Goal: Task Accomplishment & Management: Complete application form

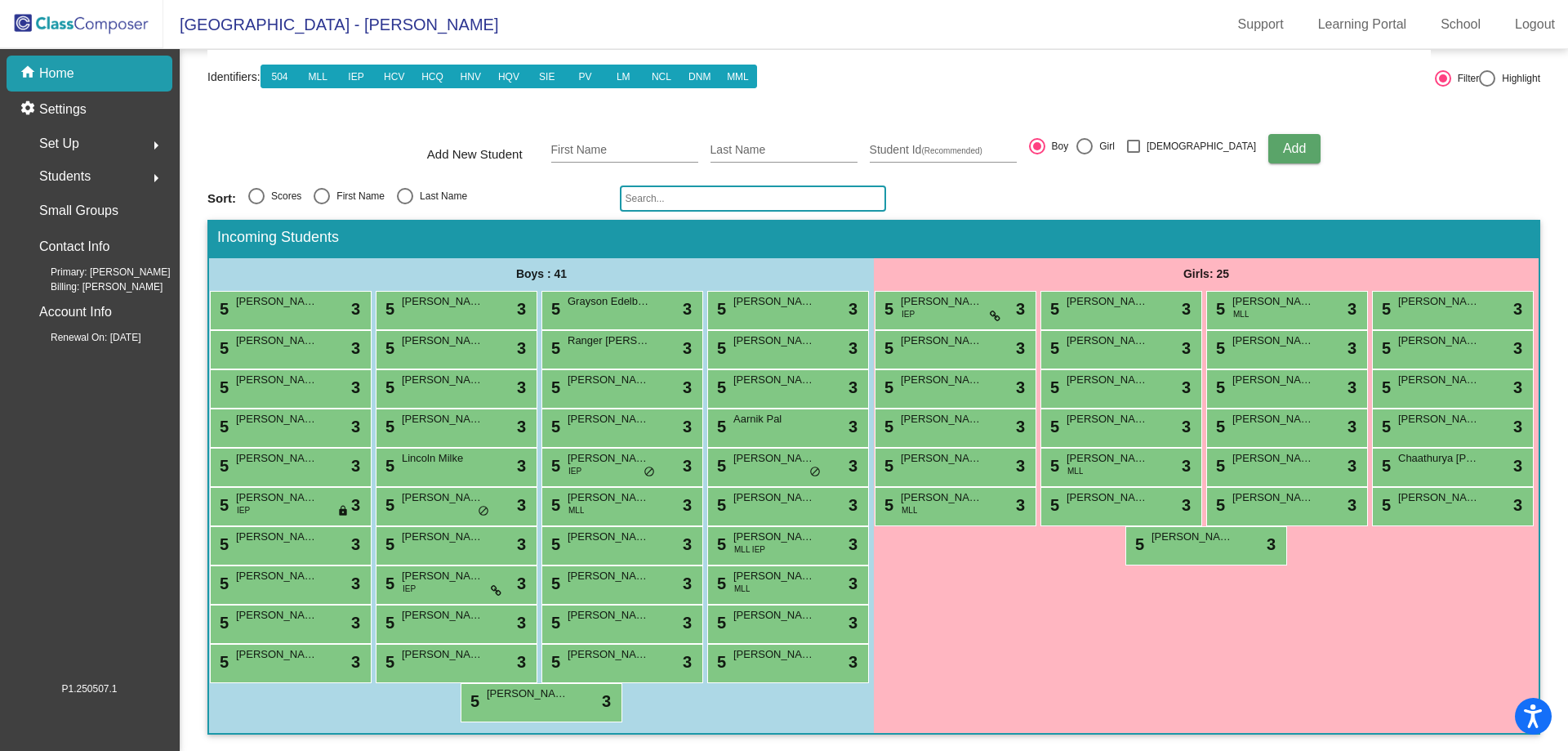
scroll to position [77, 0]
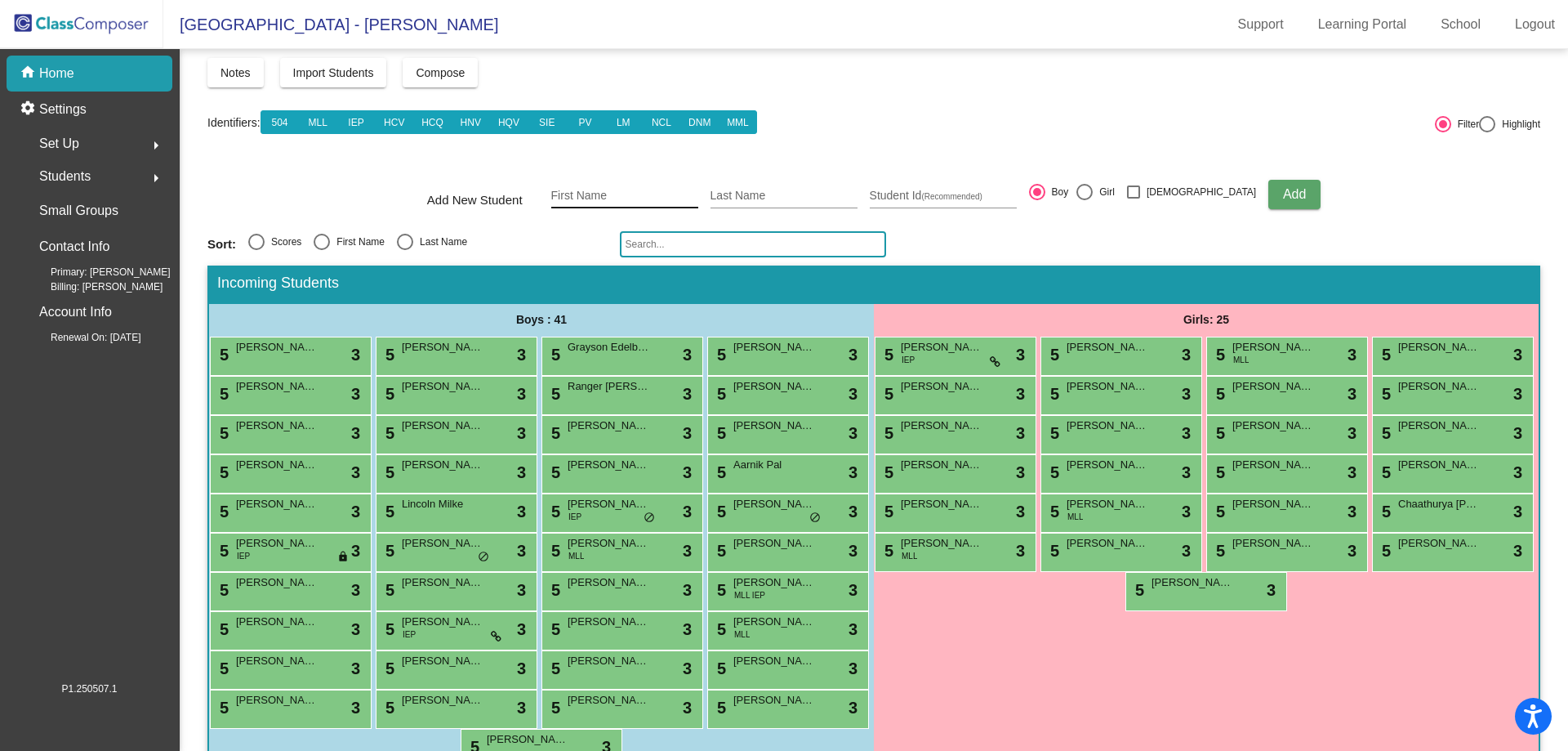
click at [583, 197] on input "First Name" at bounding box center [625, 196] width 147 height 13
type input "[PERSON_NAME]"
type input "[GEOGRAPHIC_DATA]"
click at [1268, 203] on button "Add" at bounding box center [1294, 194] width 52 height 29
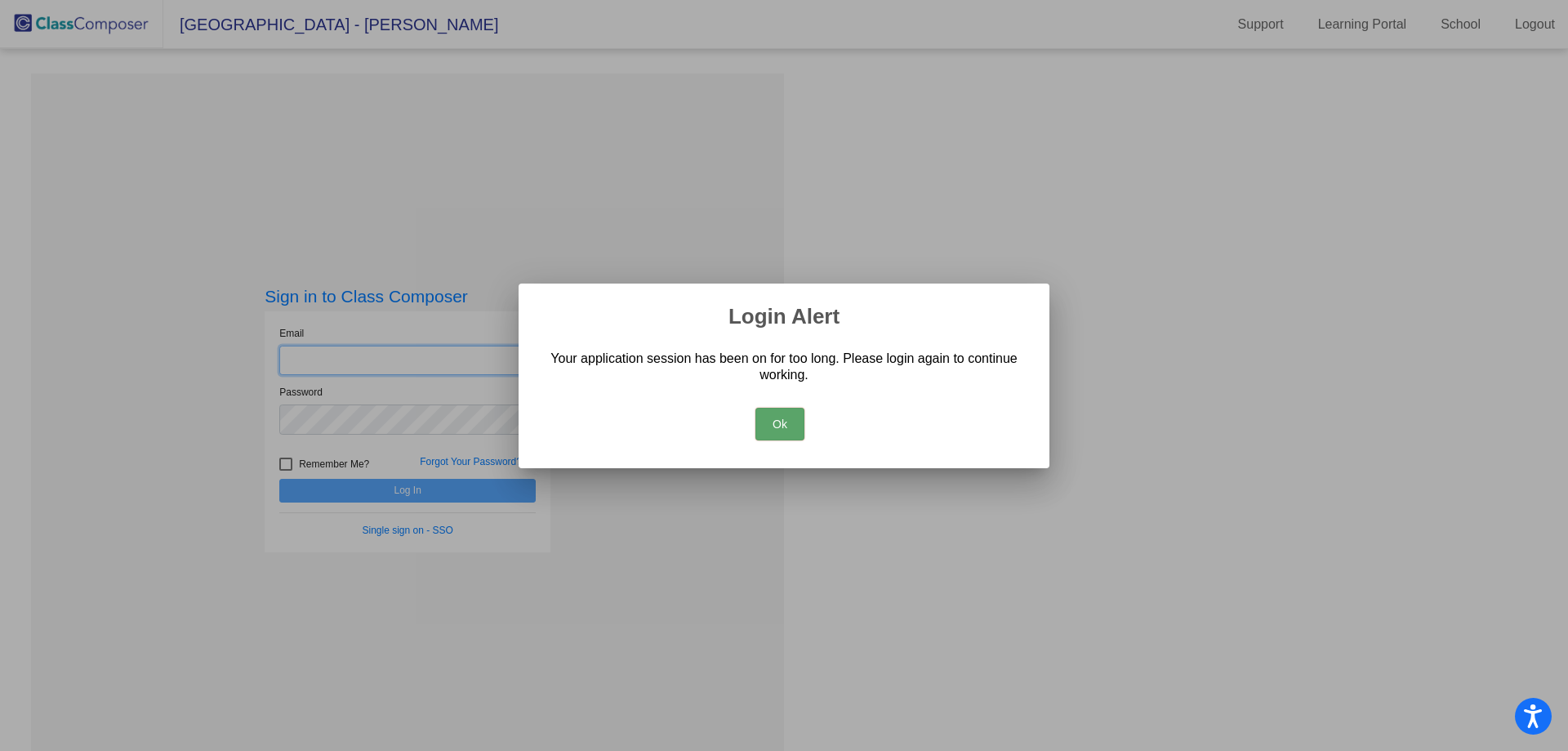
type input "[EMAIL_ADDRESS][DOMAIN_NAME]"
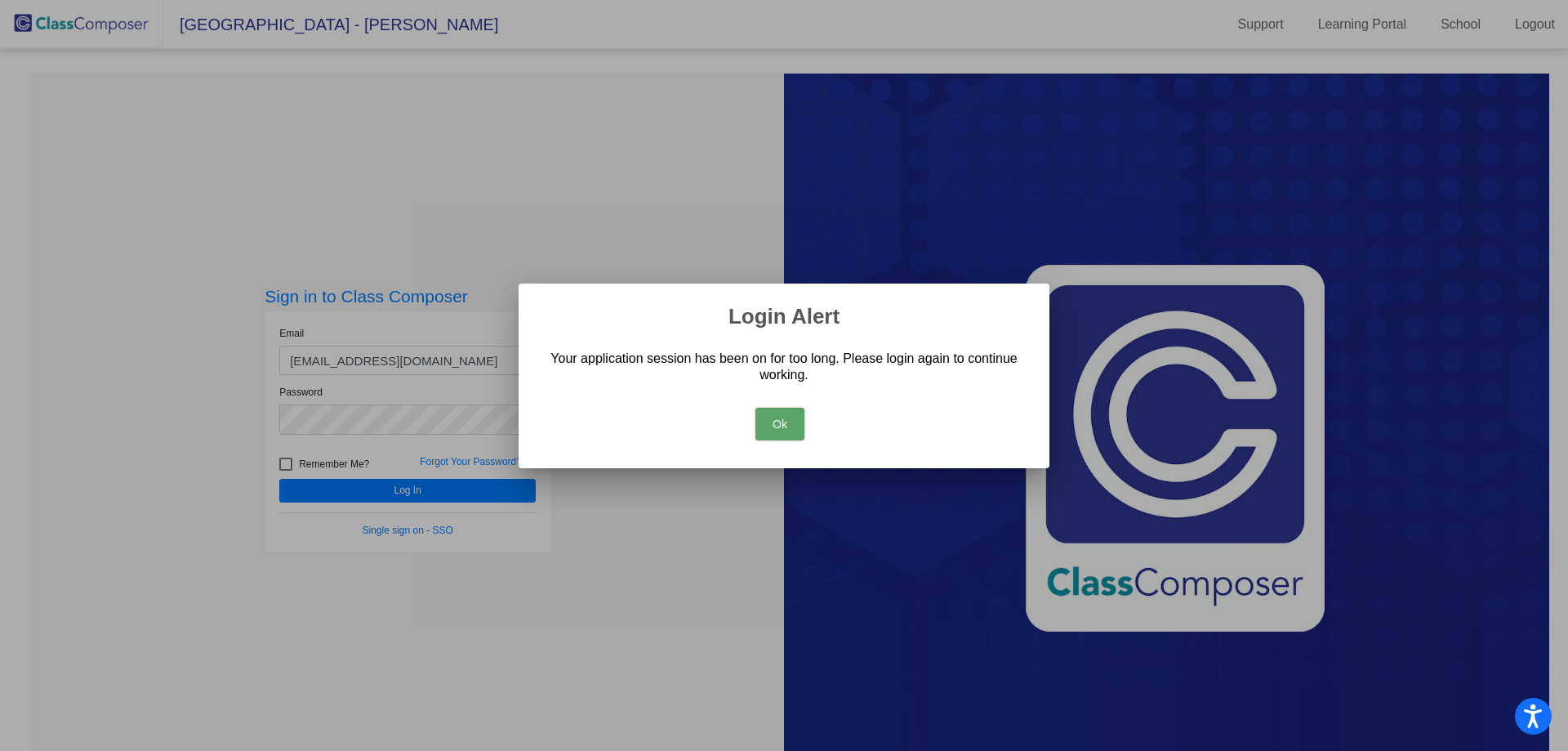
click at [769, 431] on button "Ok" at bounding box center [780, 424] width 49 height 33
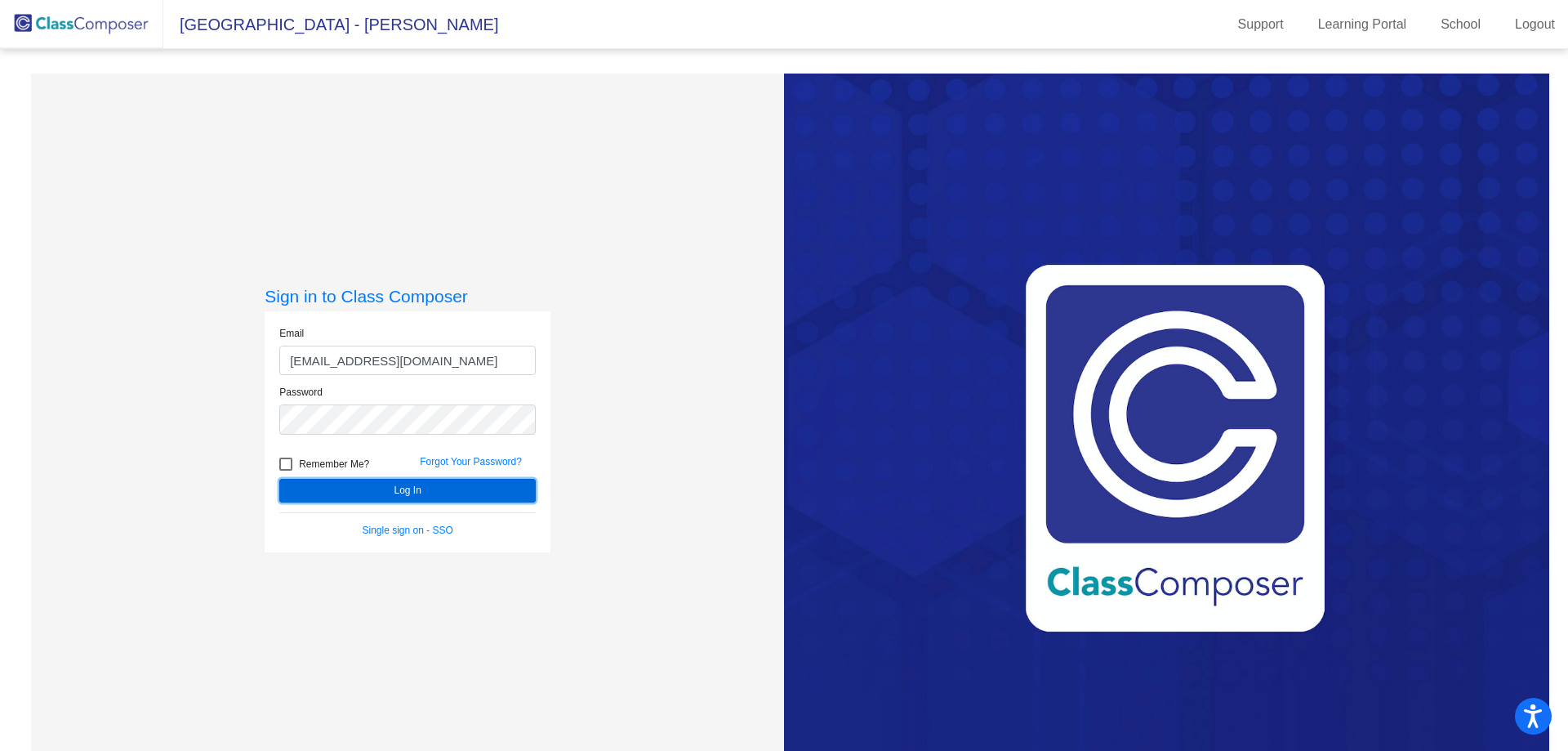
click at [406, 487] on button "Log In" at bounding box center [407, 490] width 256 height 23
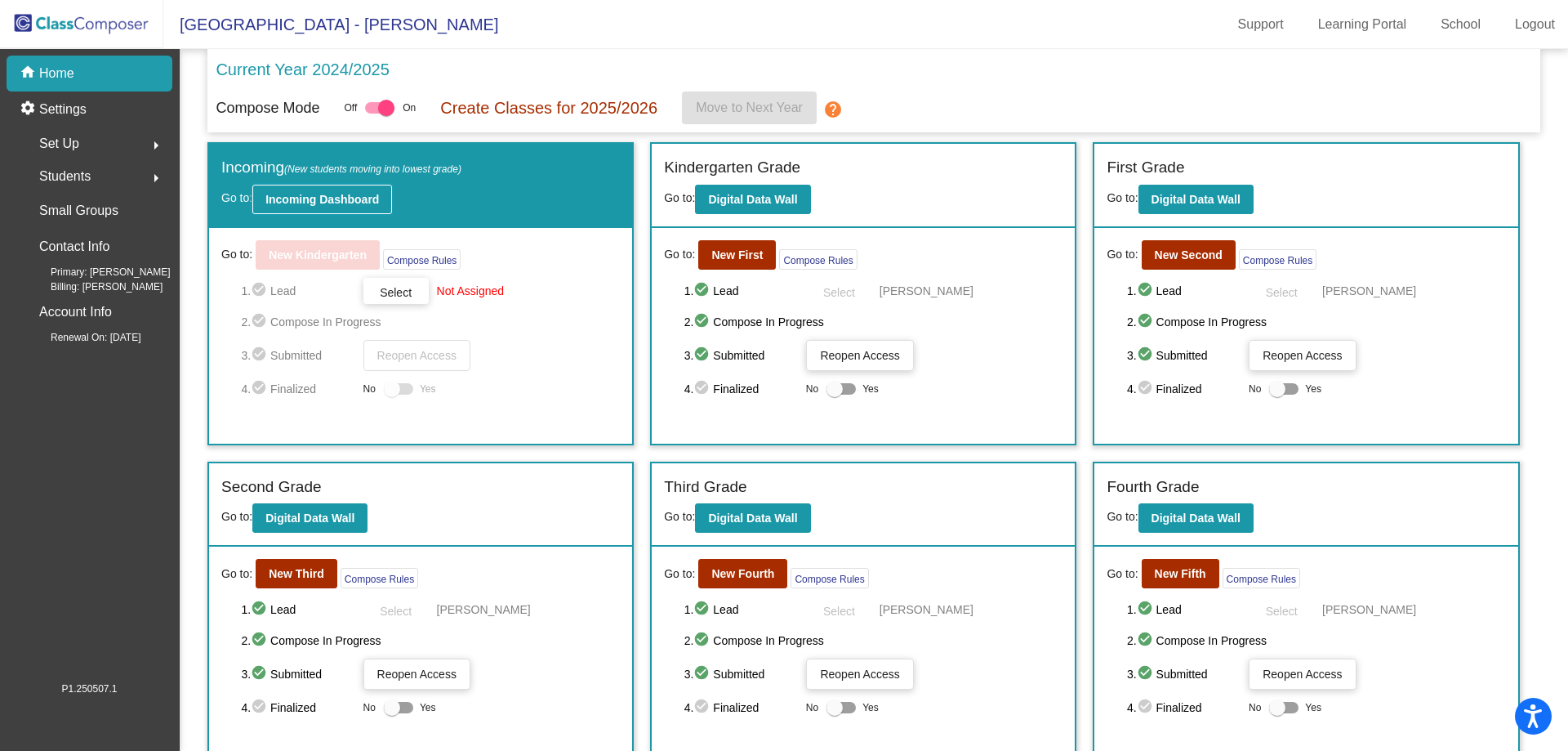
click at [336, 197] on b "Incoming Dashboard" at bounding box center [321, 199] width 113 height 13
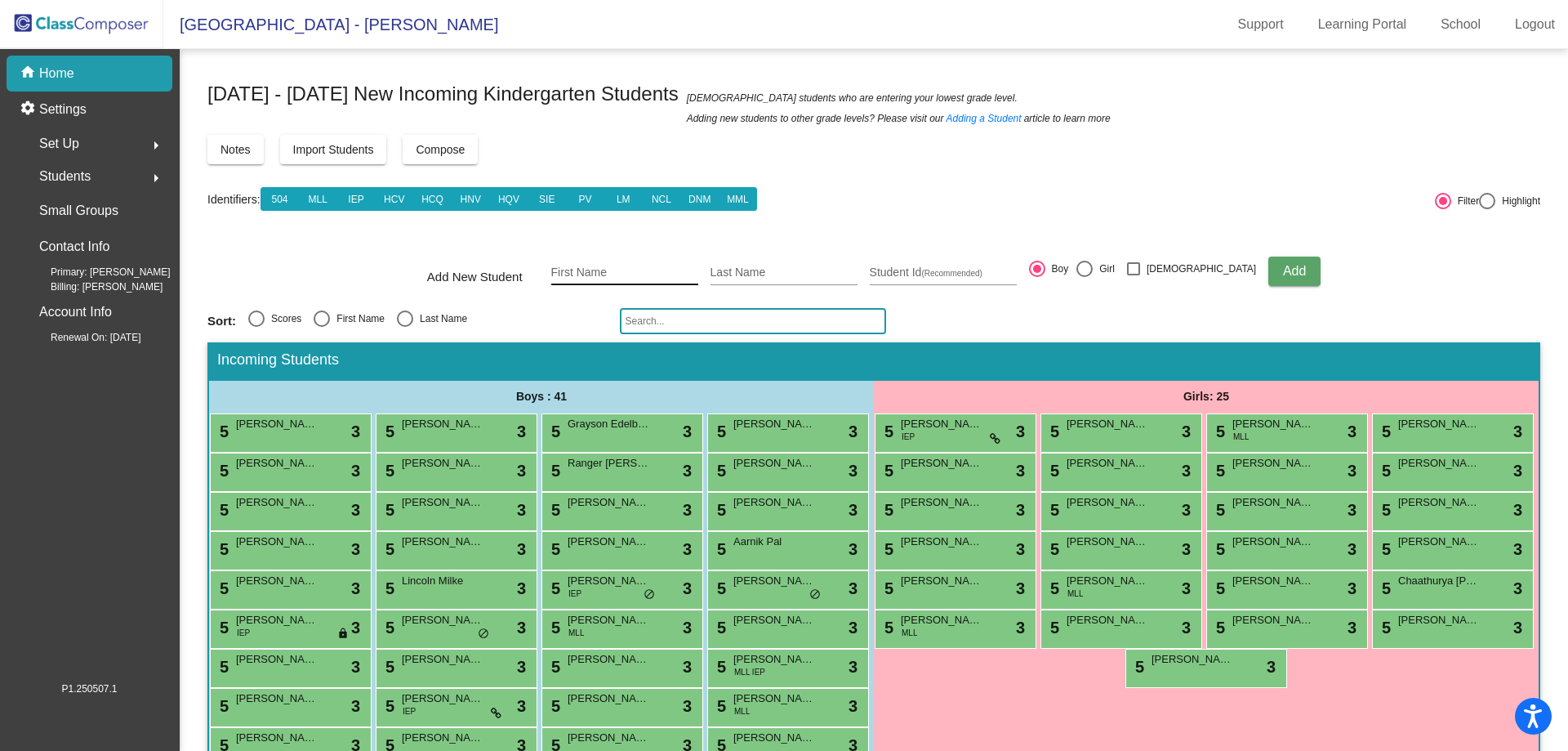
click at [607, 269] on input "First Name" at bounding box center [625, 272] width 147 height 13
type input "[PERSON_NAME]"
type input "[GEOGRAPHIC_DATA]"
click at [1283, 269] on span "Add" at bounding box center [1294, 271] width 23 height 14
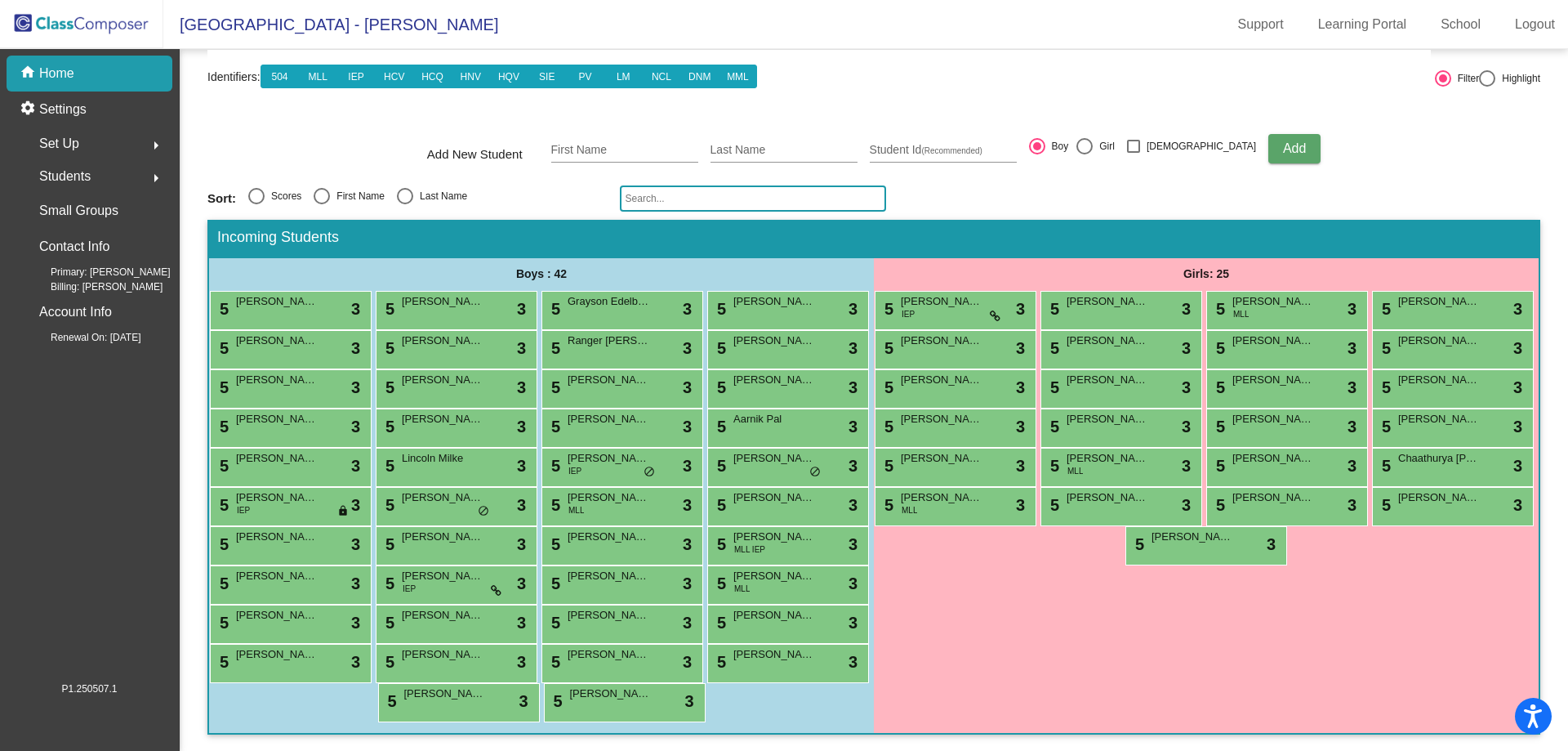
click at [1049, 579] on div "Girls: 25 5 [PERSON_NAME] IEP lock do_not_disturb_alt 3 5 [PERSON_NAME] lock do…" at bounding box center [1207, 495] width 665 height 475
